Goal: Transaction & Acquisition: Subscribe to service/newsletter

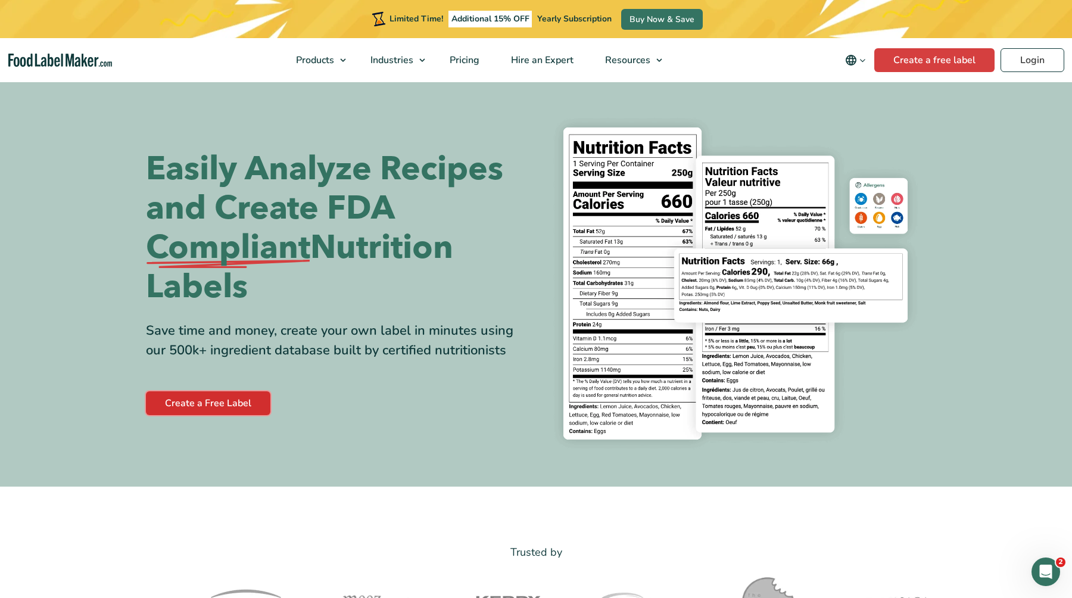
click at [229, 407] on link "Create a Free Label" at bounding box center [208, 403] width 124 height 24
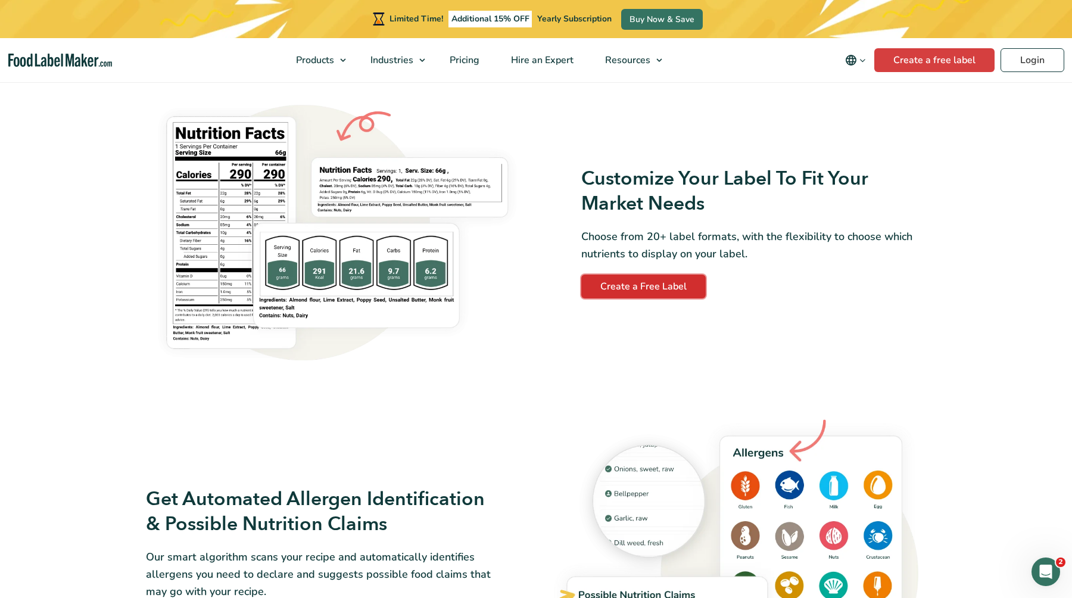
click at [651, 283] on link "Create a Free Label" at bounding box center [643, 286] width 124 height 24
